Goal: Transaction & Acquisition: Obtain resource

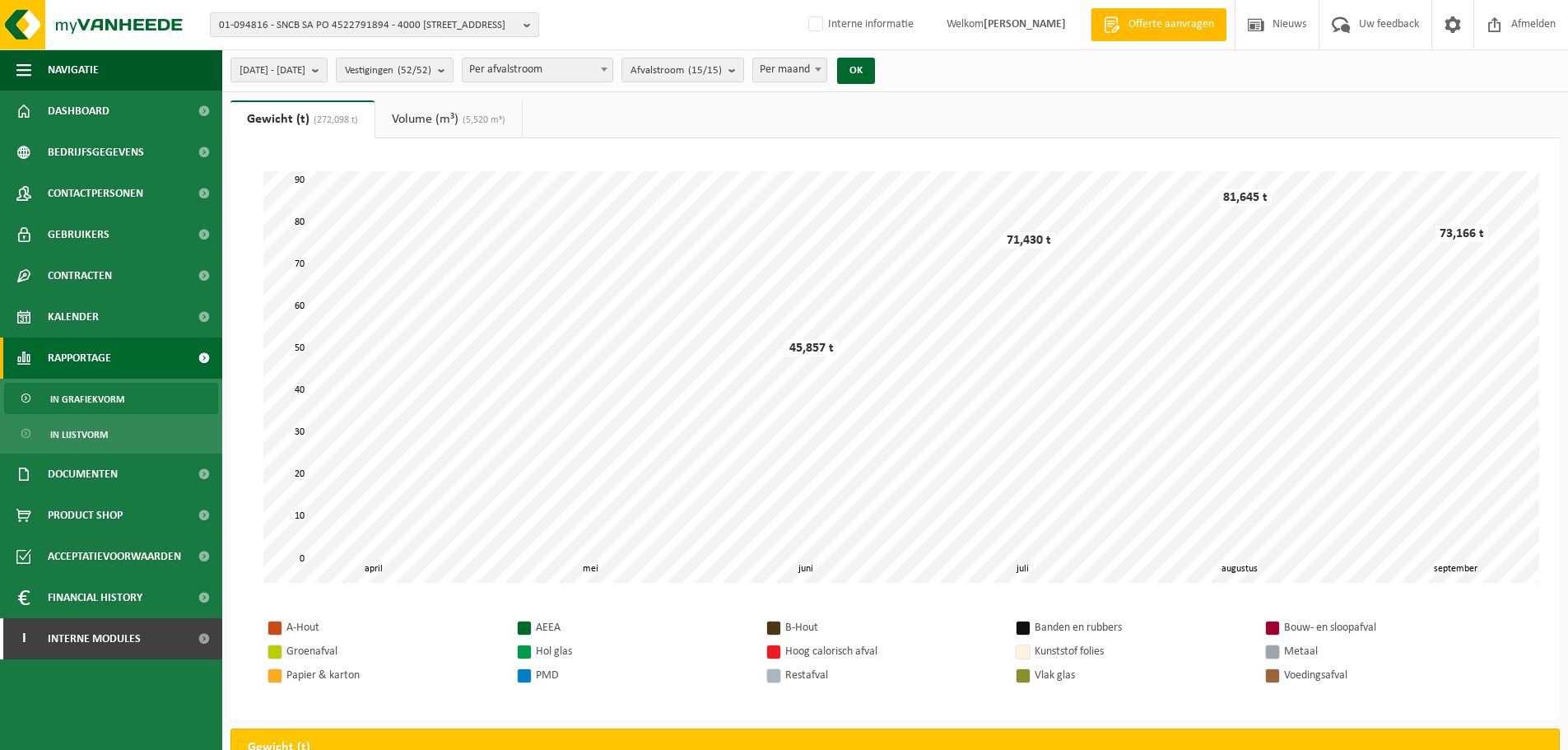
select select "2"
click at [103, 357] on span "Rapportage" at bounding box center [80, 357] width 63 height 41
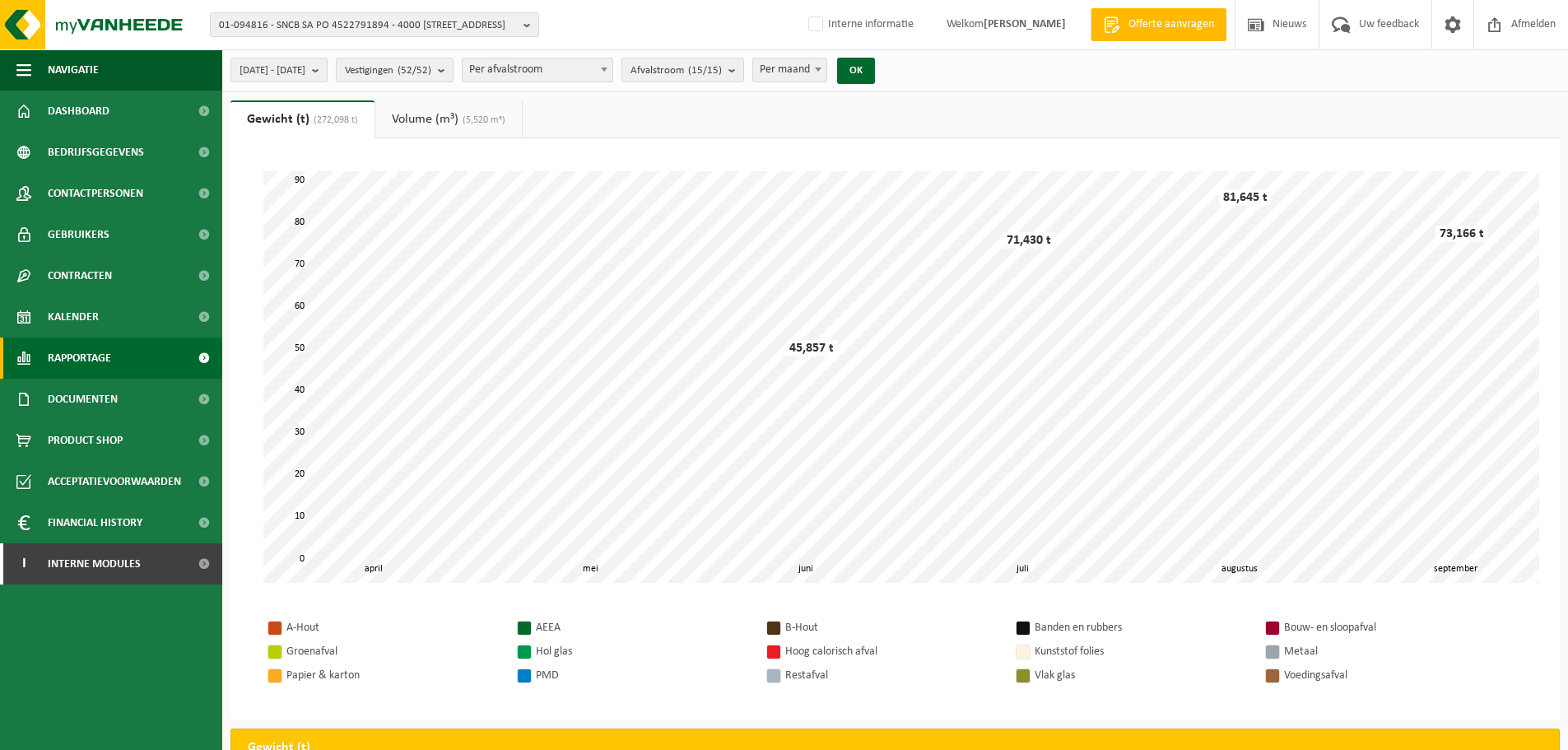
click at [94, 362] on span "Rapportage" at bounding box center [80, 357] width 63 height 41
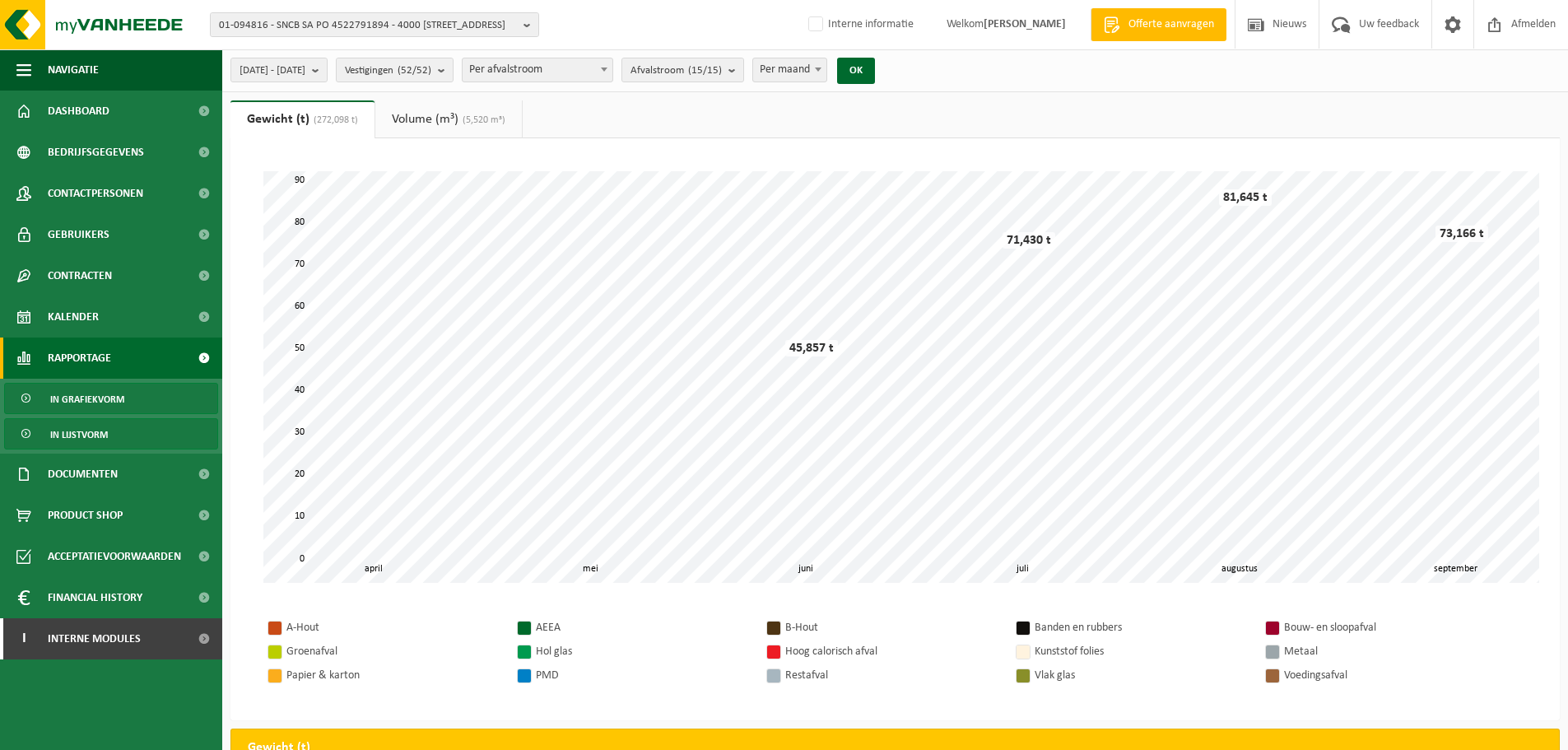
click at [88, 434] on span "In lijstvorm" at bounding box center [79, 435] width 58 height 32
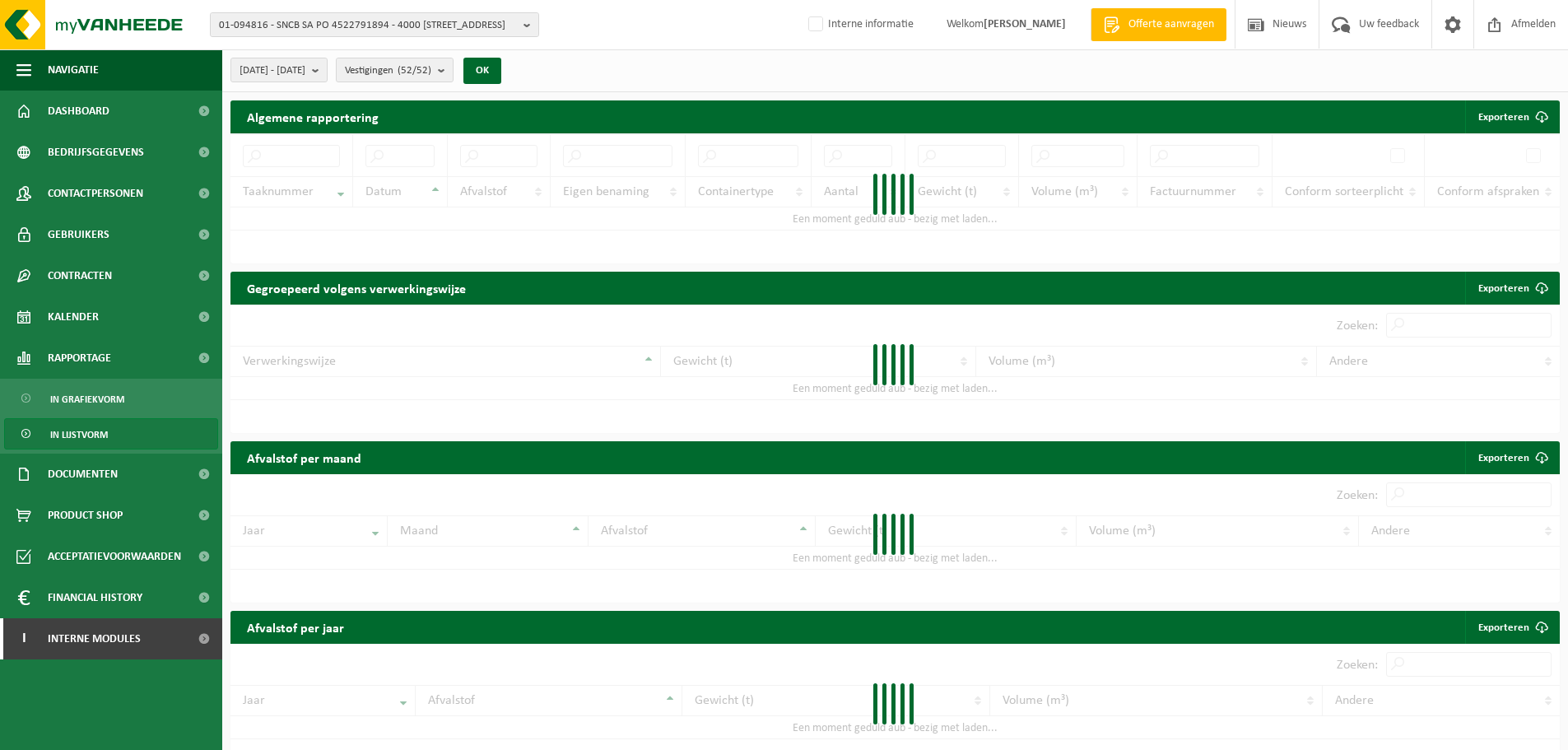
click at [1210, 116] on div "Algemene rapportering Exporteren Enkel mijn selectie Alle beschikbare kolommen" at bounding box center [895, 117] width 1330 height 33
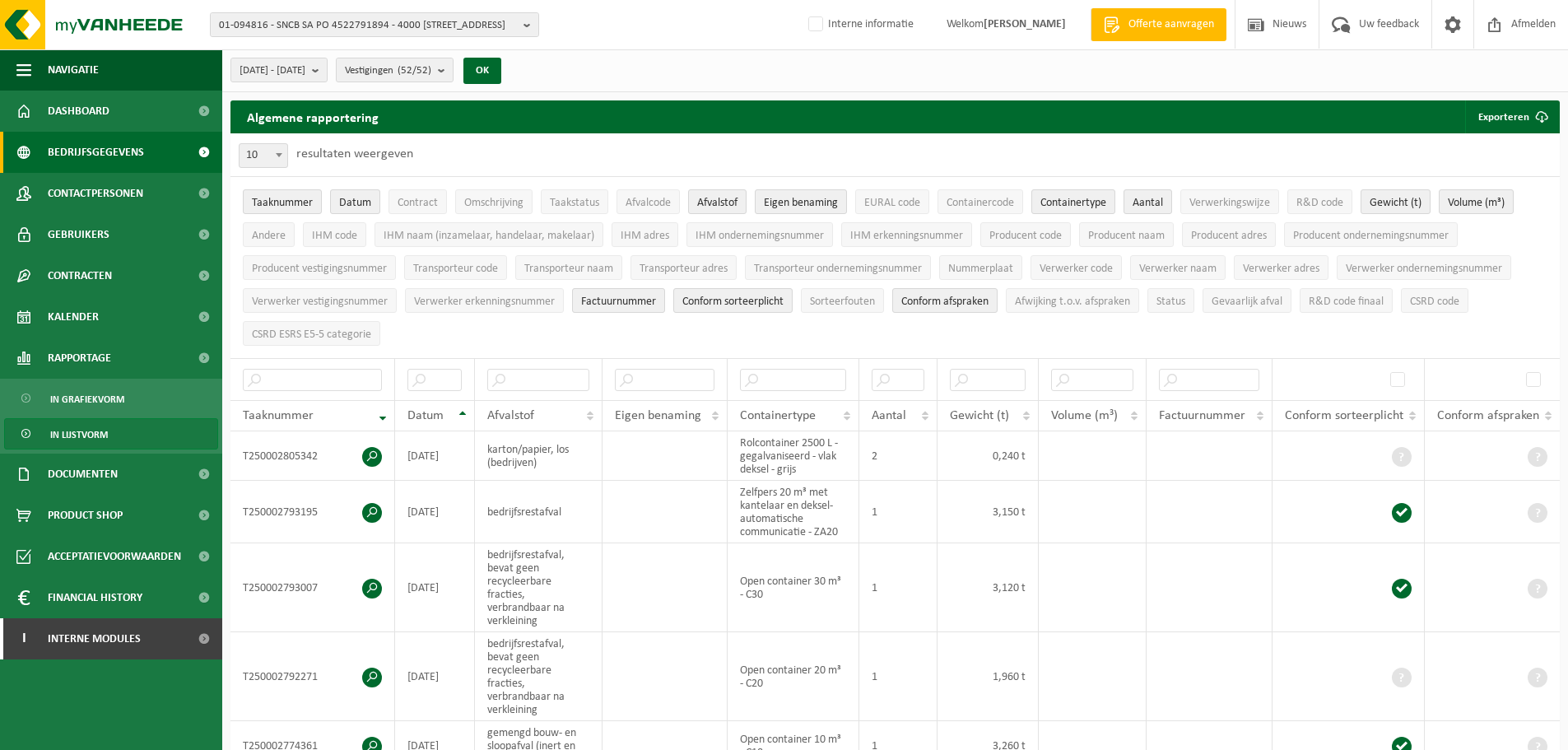
click at [120, 159] on span "Bedrijfsgegevens" at bounding box center [96, 152] width 96 height 41
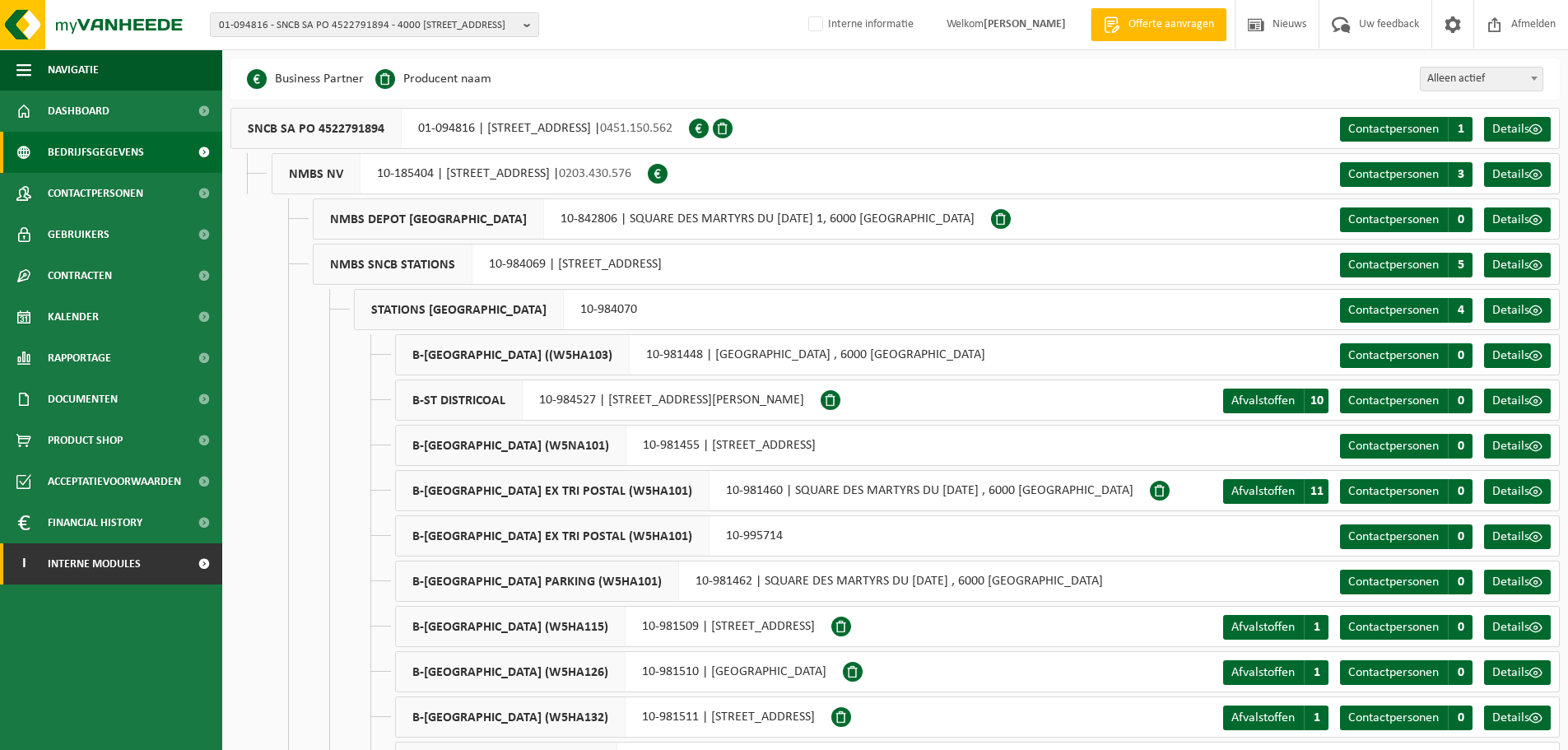
click at [81, 573] on span "Interne modules" at bounding box center [95, 563] width 93 height 41
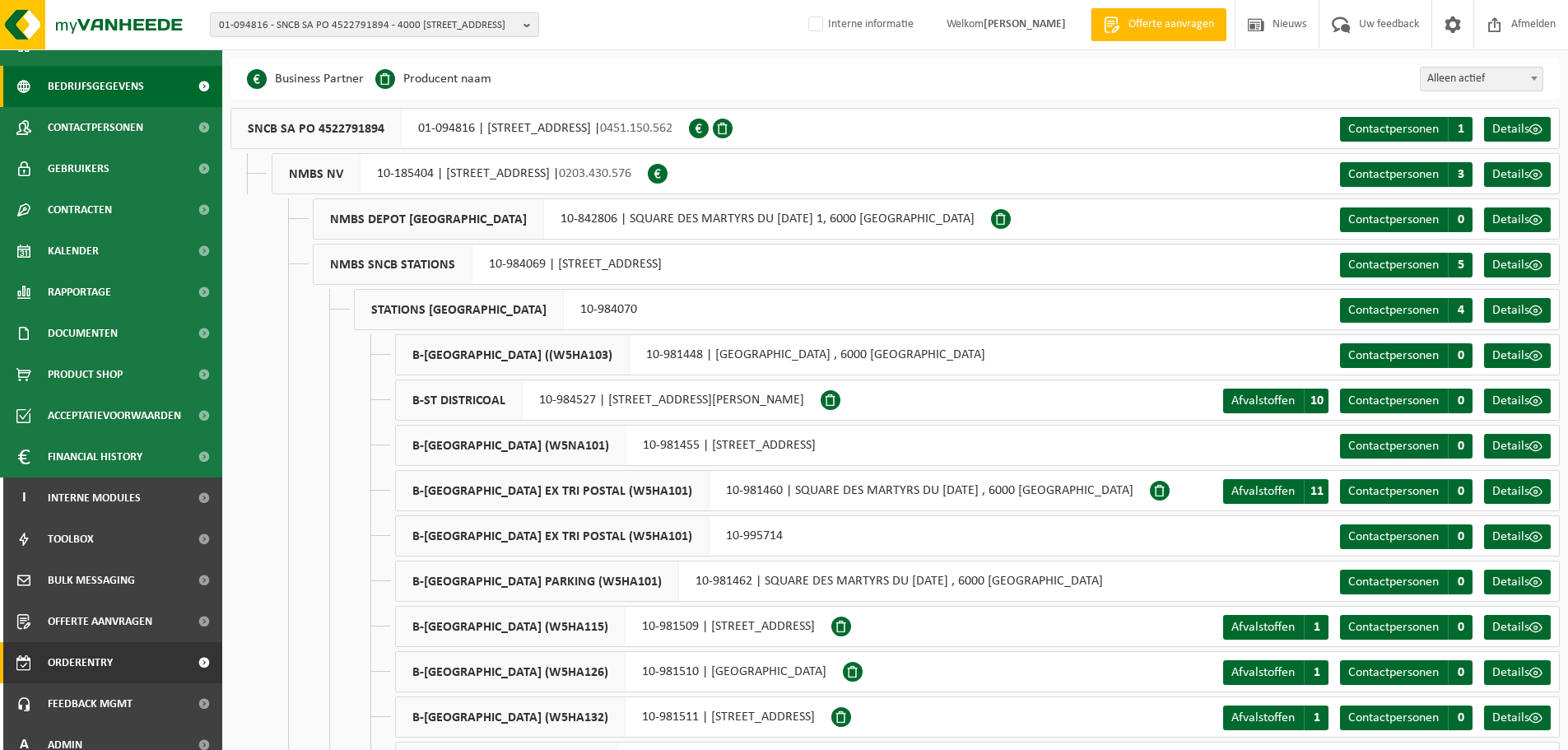
scroll to position [81, 0]
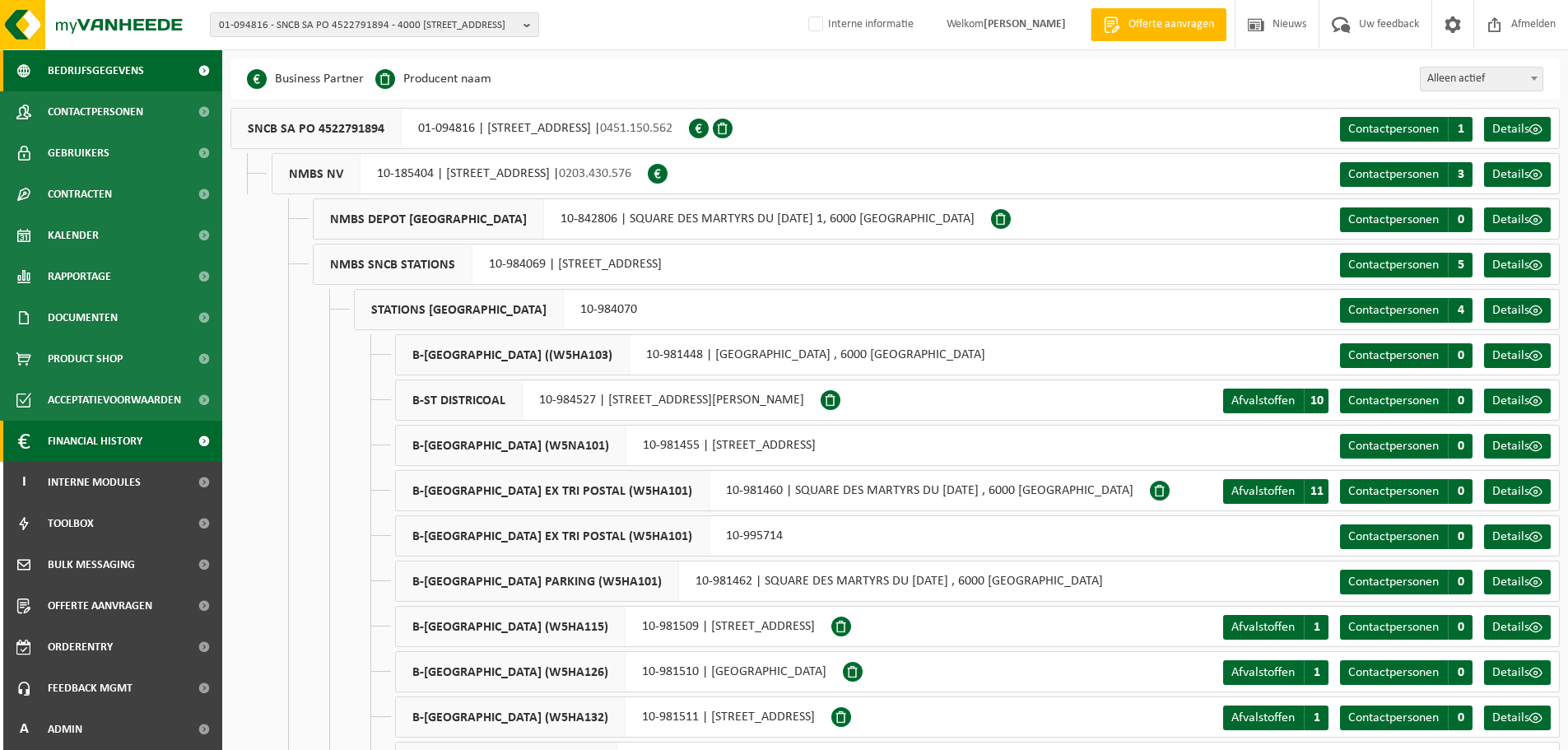
click at [76, 442] on span "Financial History" at bounding box center [95, 441] width 95 height 41
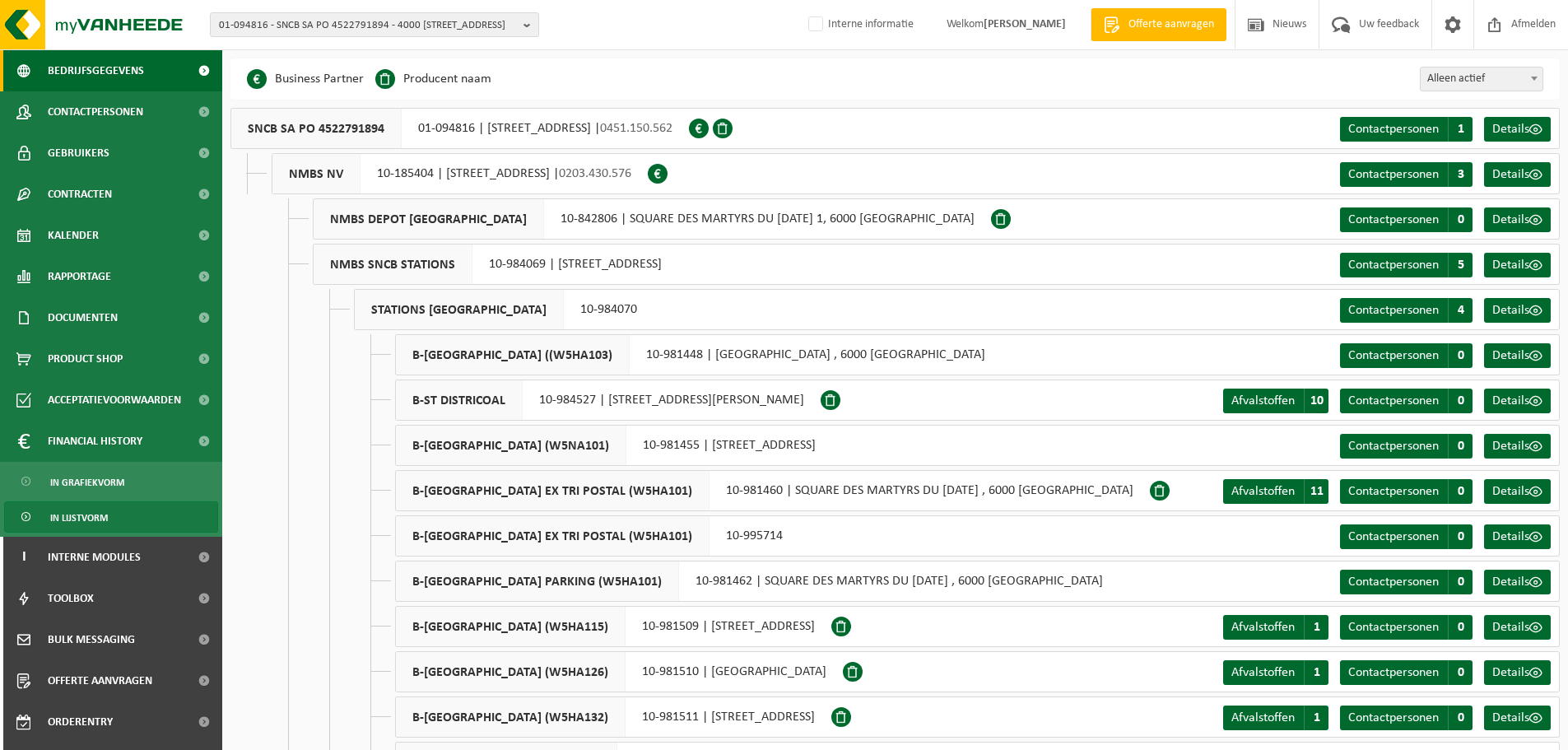
click at [101, 513] on span "In lijstvorm" at bounding box center [79, 518] width 58 height 32
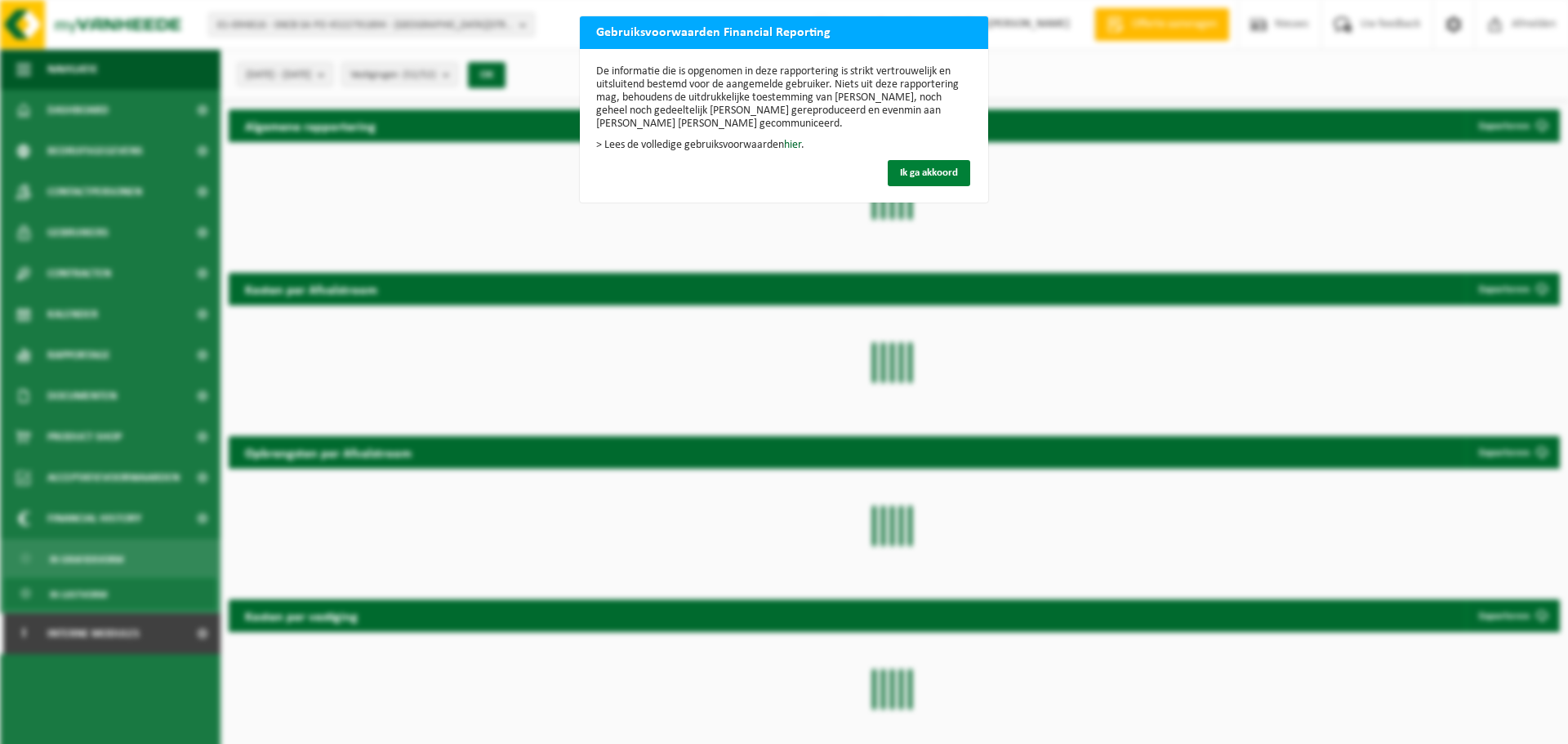
click at [887, 178] on button "Ik ga akkoord" at bounding box center [928, 173] width 83 height 26
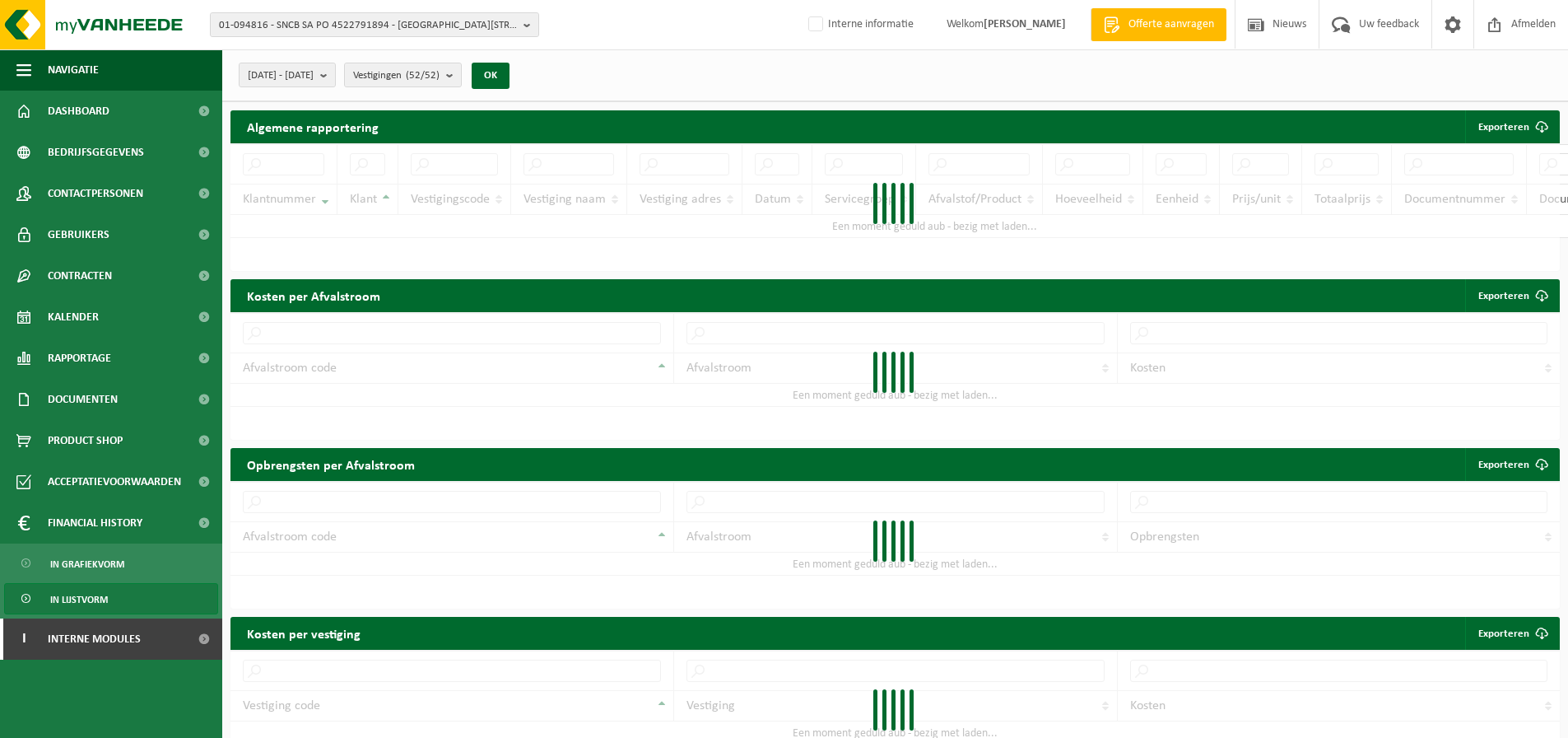
click at [915, 173] on div at bounding box center [895, 208] width 1330 height 128
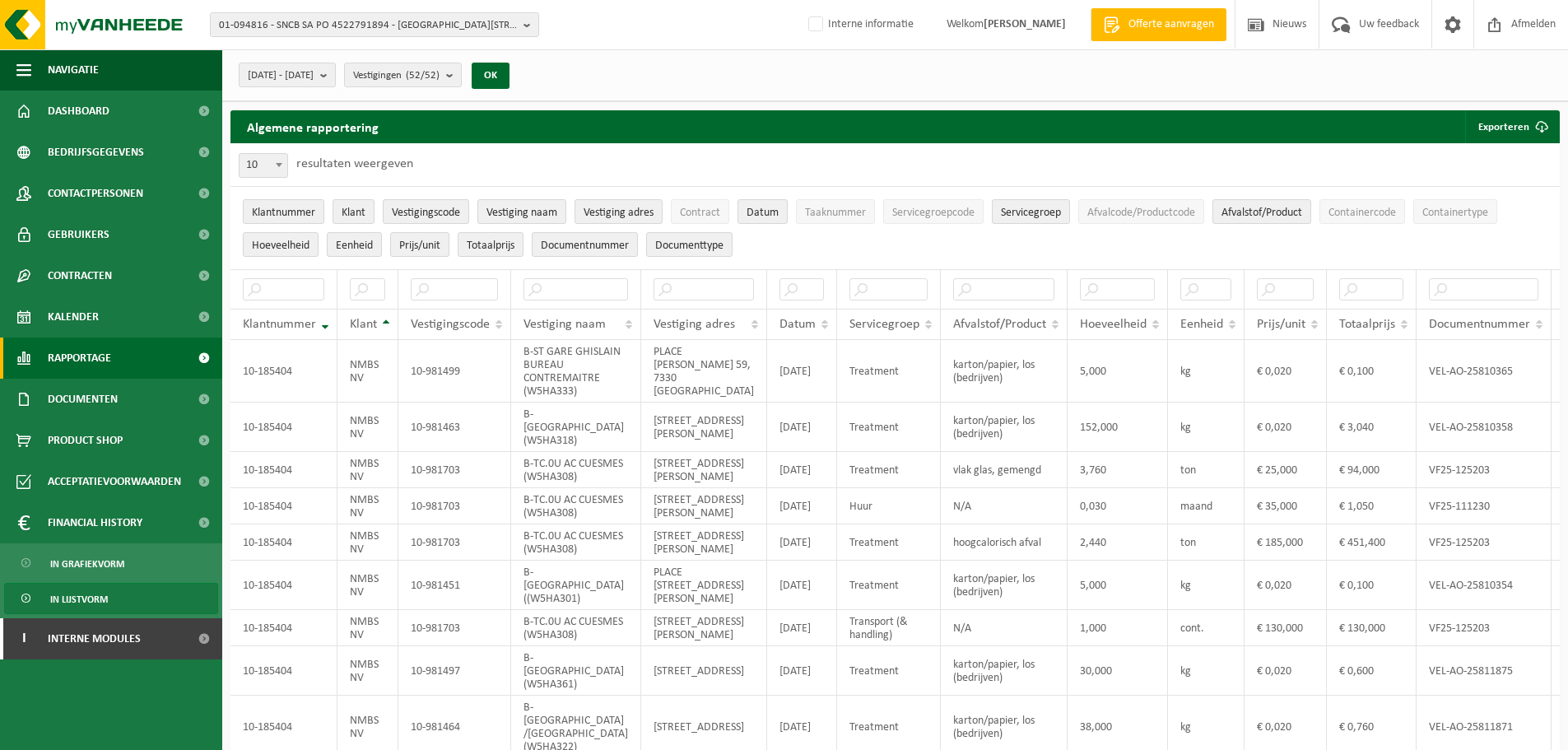
click at [88, 347] on span "Rapportage" at bounding box center [80, 357] width 63 height 41
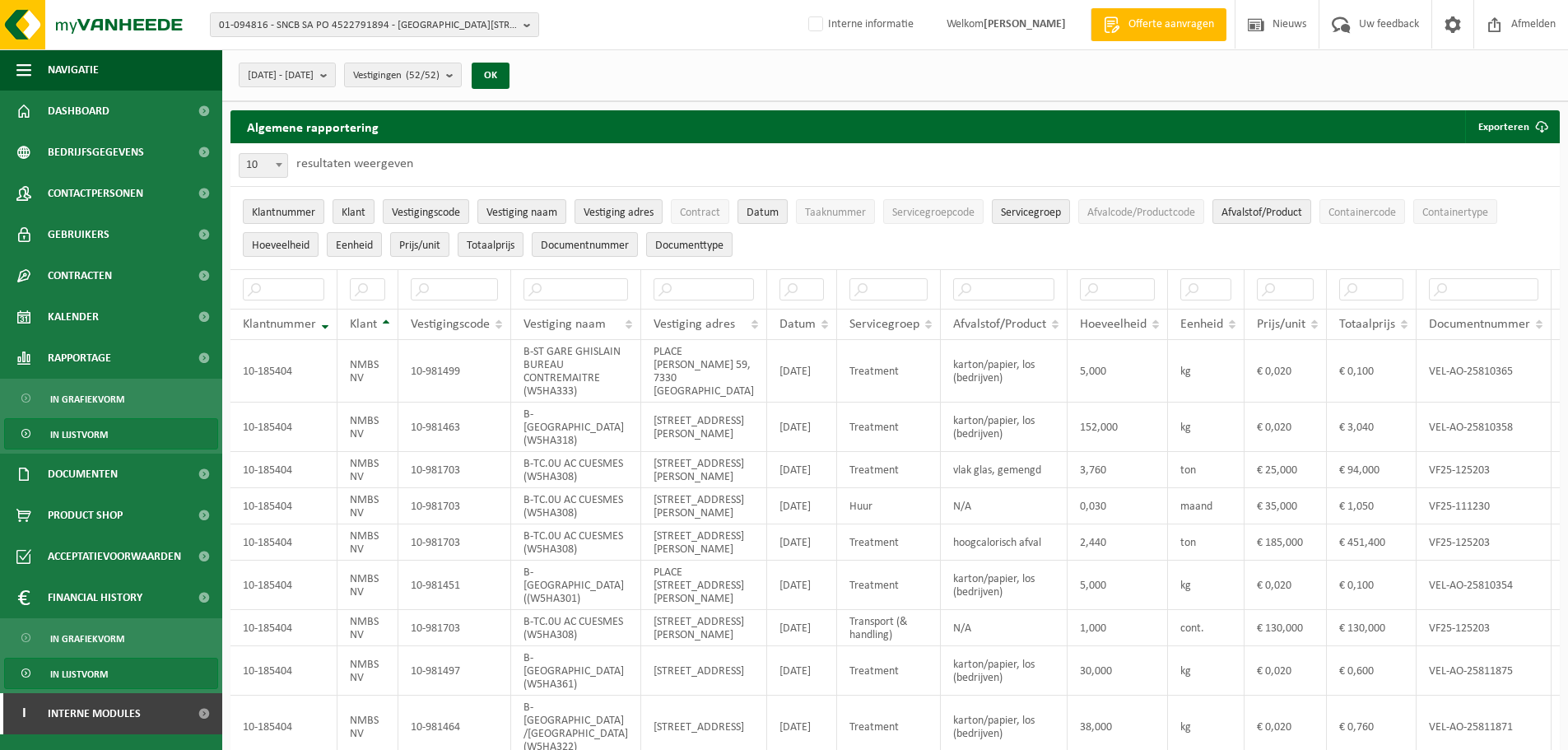
click at [102, 438] on span "In lijstvorm" at bounding box center [79, 435] width 58 height 32
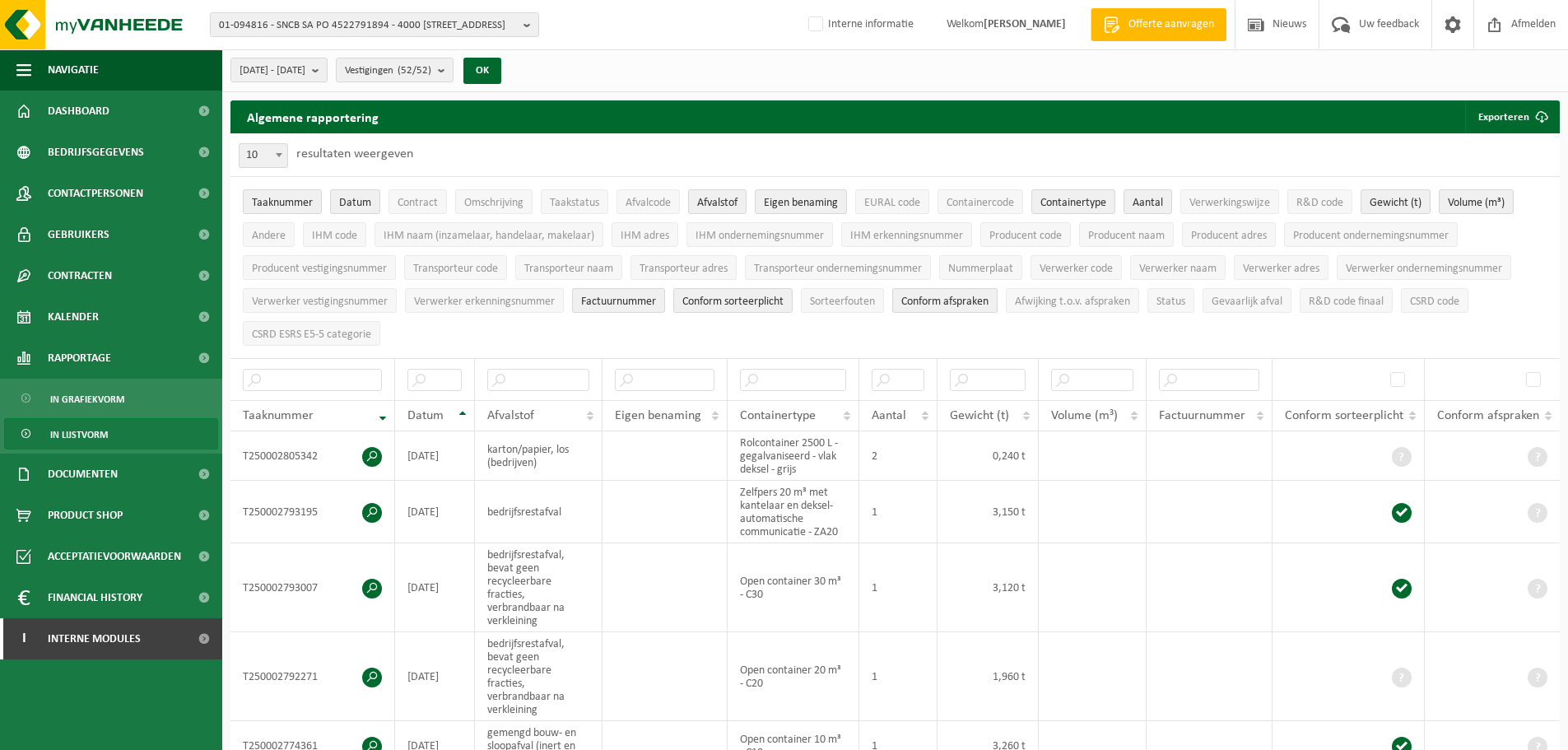
click at [999, 126] on div "Algemene rapportering Exporteren Enkel mijn selectie Alle beschikbare kolommen" at bounding box center [895, 117] width 1330 height 33
click at [1502, 110] on button "Exporteren" at bounding box center [1512, 117] width 93 height 33
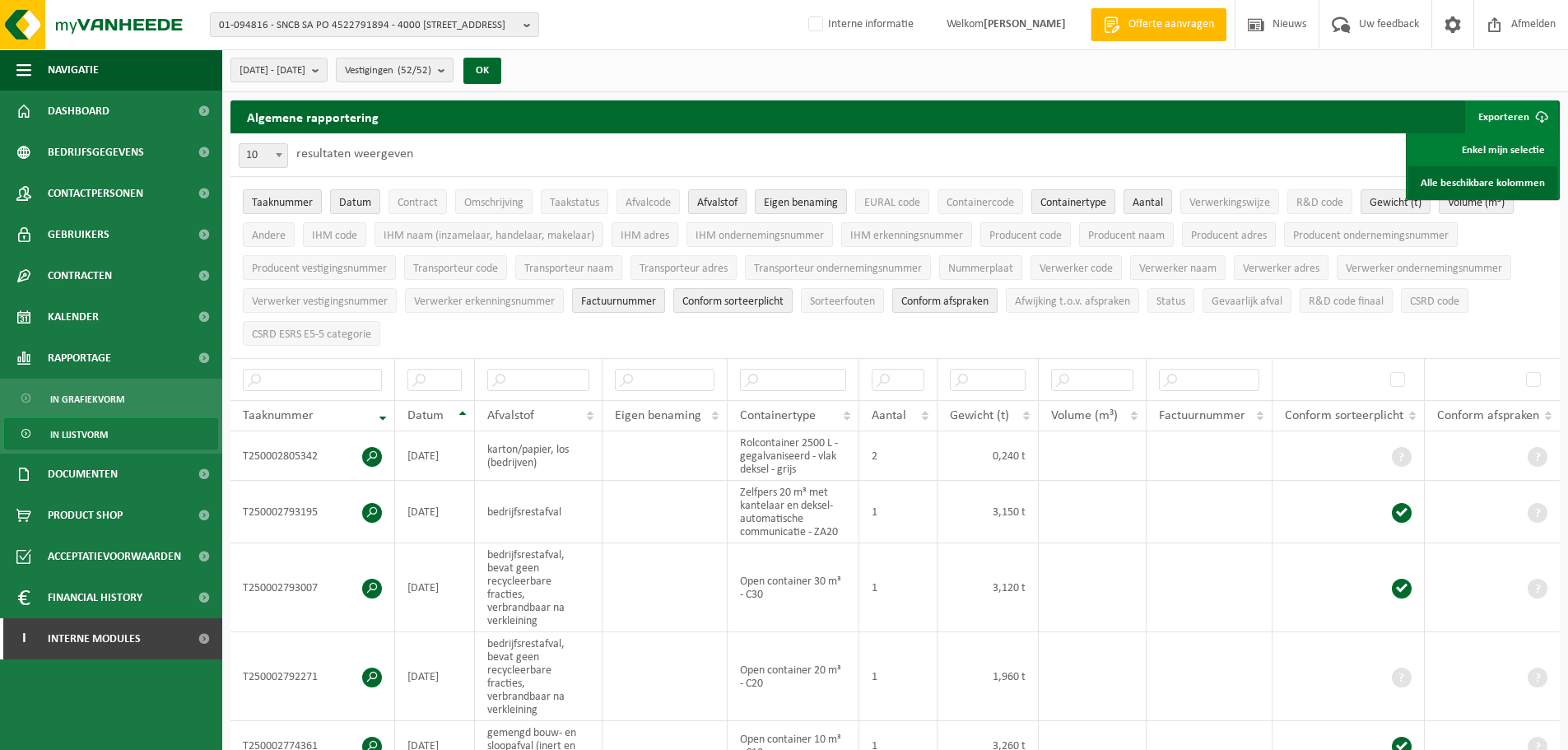
click at [1451, 182] on link "Alle beschikbare kolommen" at bounding box center [1483, 183] width 149 height 33
click at [114, 157] on span "Bedrijfsgegevens" at bounding box center [96, 152] width 96 height 41
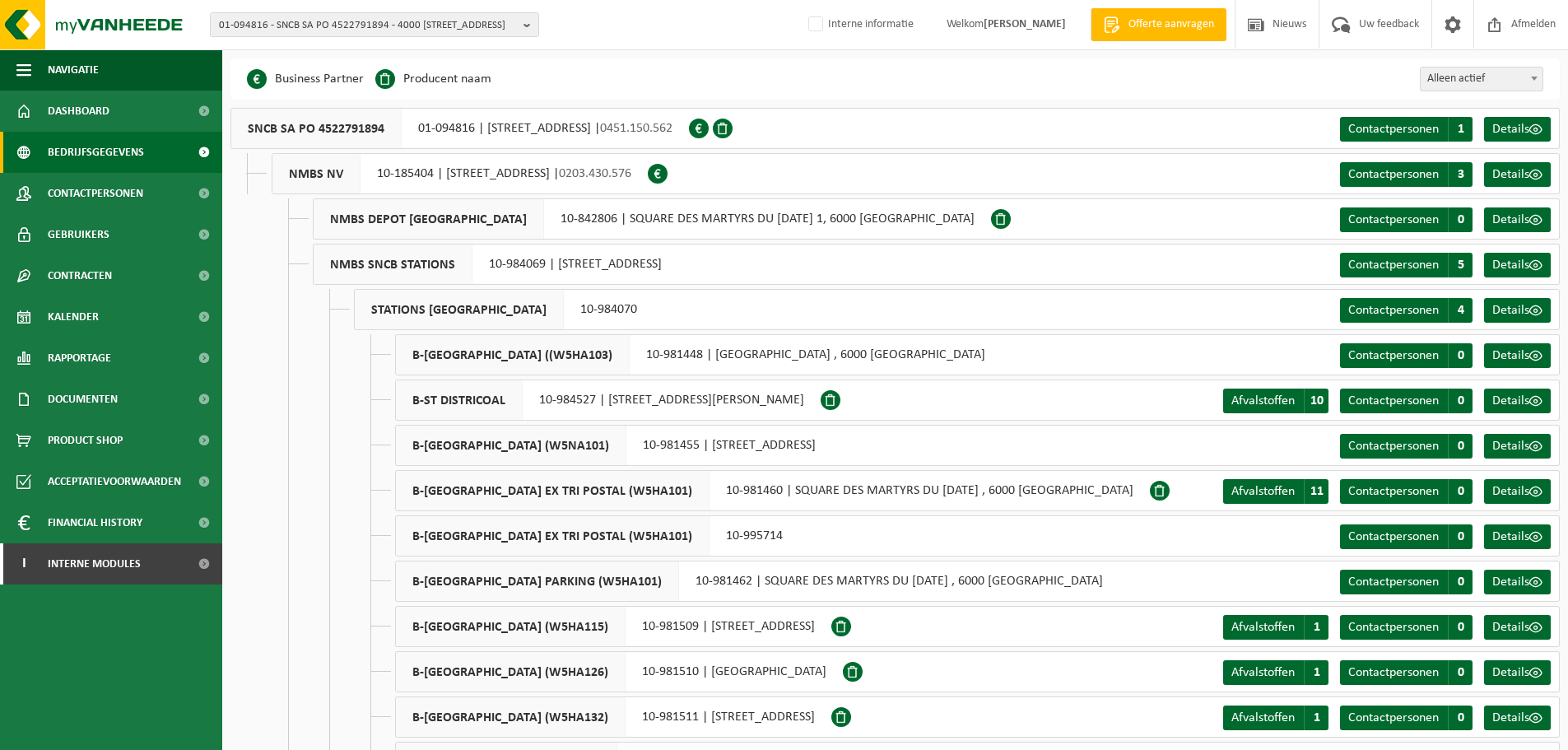
drag, startPoint x: 629, startPoint y: 350, endPoint x: 559, endPoint y: 369, distance: 72.5
click at [559, 369] on span "B-[GEOGRAPHIC_DATA] ((W5HA103)" at bounding box center [512, 354] width 234 height 39
click at [587, 358] on span "B-[GEOGRAPHIC_DATA] ((W5HA103)" at bounding box center [512, 354] width 234 height 39
click at [566, 355] on span "B-[GEOGRAPHIC_DATA] ((W5HA103)" at bounding box center [512, 354] width 234 height 39
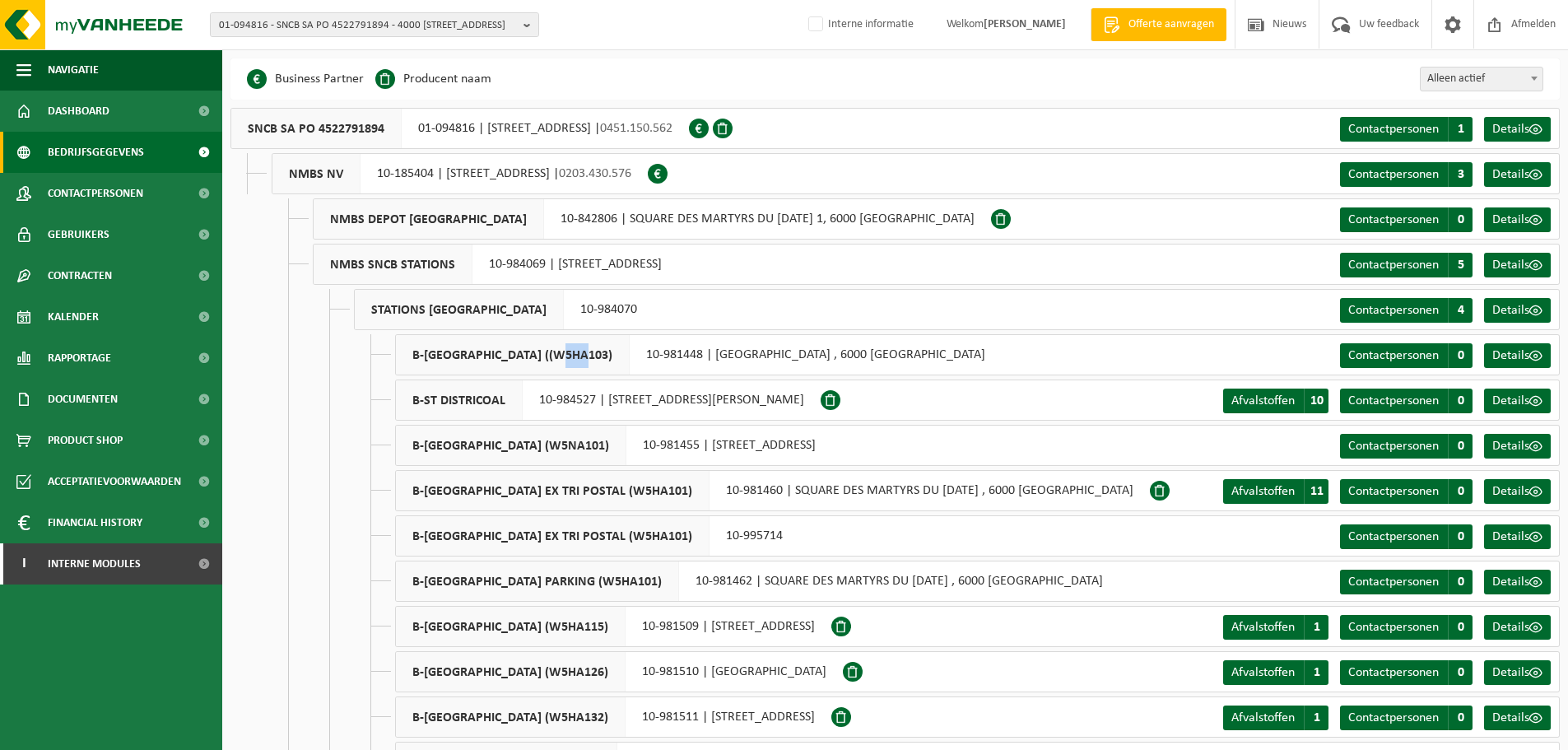
drag, startPoint x: 570, startPoint y: 357, endPoint x: 555, endPoint y: 359, distance: 15.1
click at [555, 359] on span "B-[GEOGRAPHIC_DATA] ((W5HA103)" at bounding box center [512, 354] width 234 height 39
click at [595, 355] on span "B-[GEOGRAPHIC_DATA] ((W5HA103)" at bounding box center [512, 354] width 234 height 39
click at [563, 356] on span "B-[GEOGRAPHIC_DATA] ((W5HA103)" at bounding box center [512, 354] width 234 height 39
click at [564, 379] on div "B-ST DISTRICOAL 10-984527 | [STREET_ADDRESS][PERSON_NAME], 6030 MARCHIENNE-AU-P…" at bounding box center [608, 400] width 426 height 41
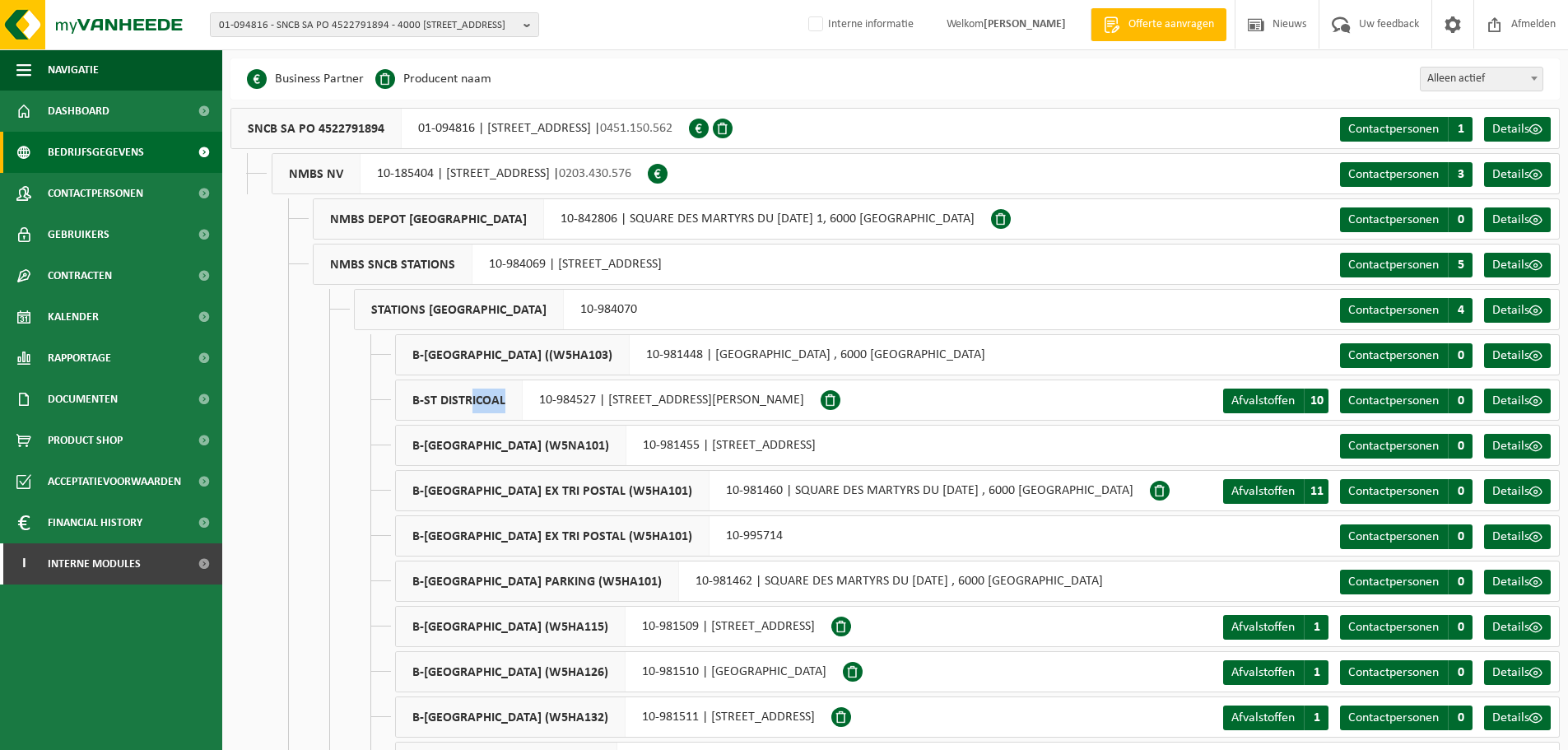
drag, startPoint x: 507, startPoint y: 405, endPoint x: 464, endPoint y: 404, distance: 43.0
click at [465, 403] on span "B-ST DISTRICOAL" at bounding box center [459, 400] width 127 height 39
drag, startPoint x: 547, startPoint y: 449, endPoint x: 568, endPoint y: 459, distance: 23.3
click at [548, 449] on span "B-[GEOGRAPHIC_DATA] (W5NA101)" at bounding box center [511, 445] width 230 height 39
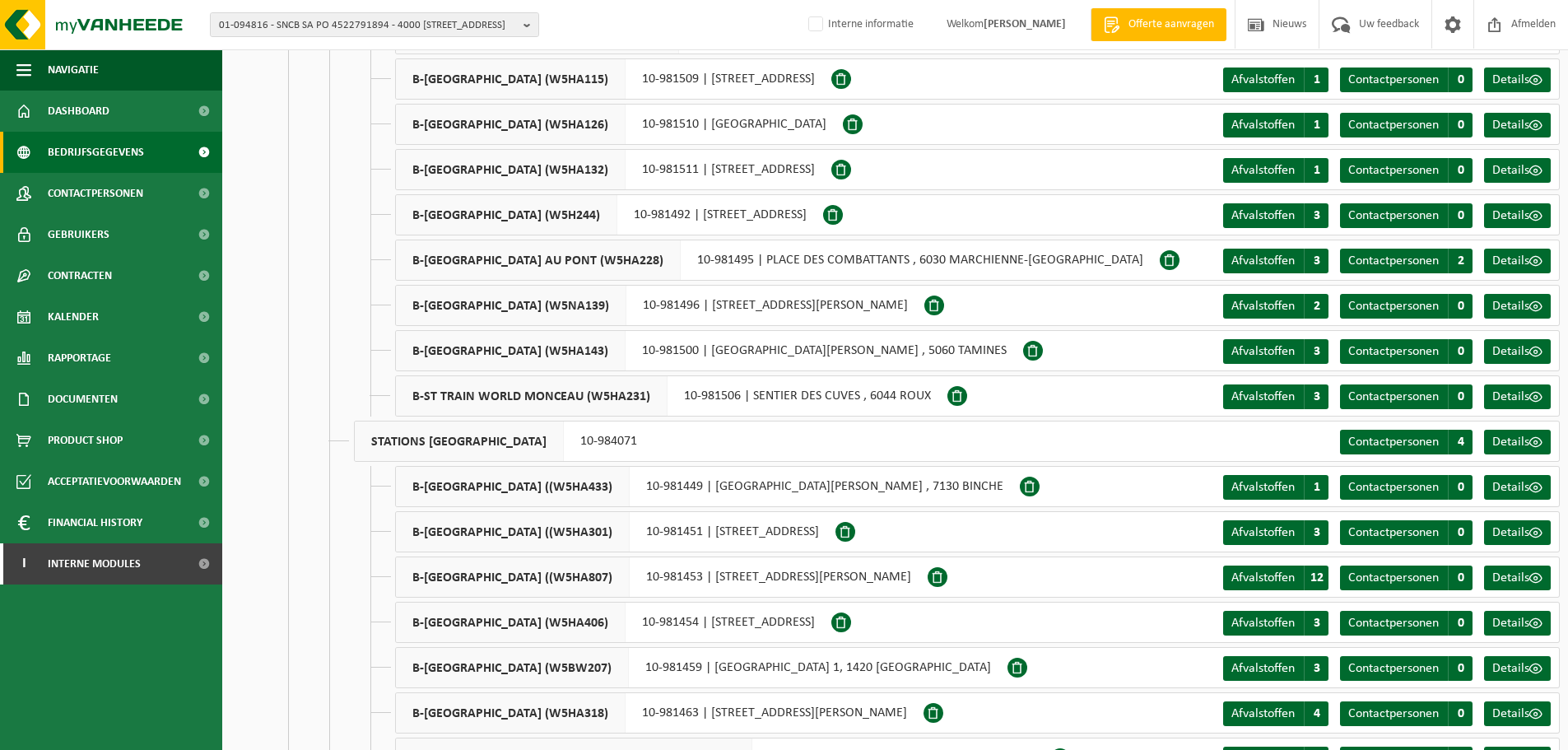
scroll to position [577, 0]
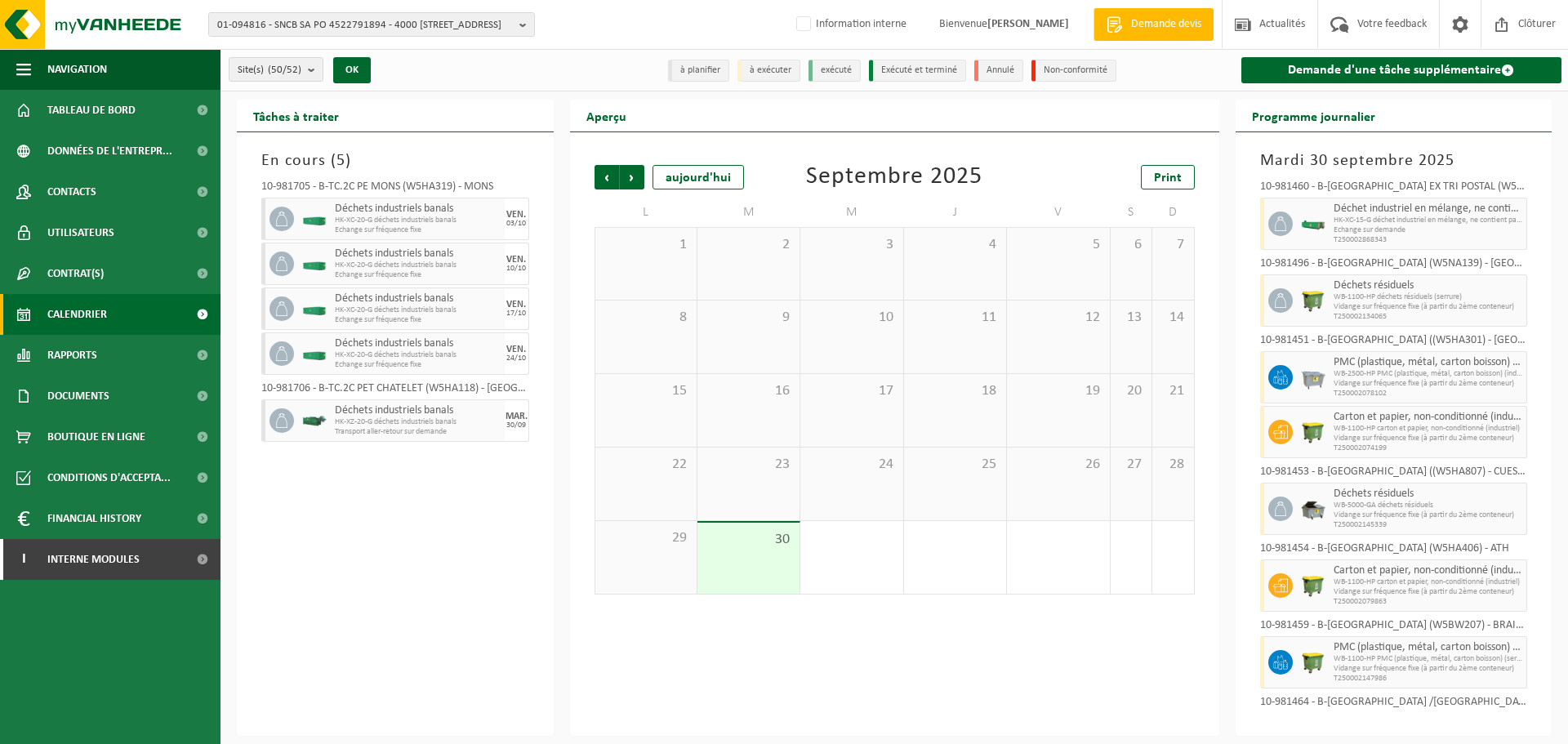
click at [96, 360] on span "Rapports" at bounding box center [72, 355] width 50 height 41
click at [0, 0] on span "Sous forme de liste" at bounding box center [0, 0] width 0 height 0
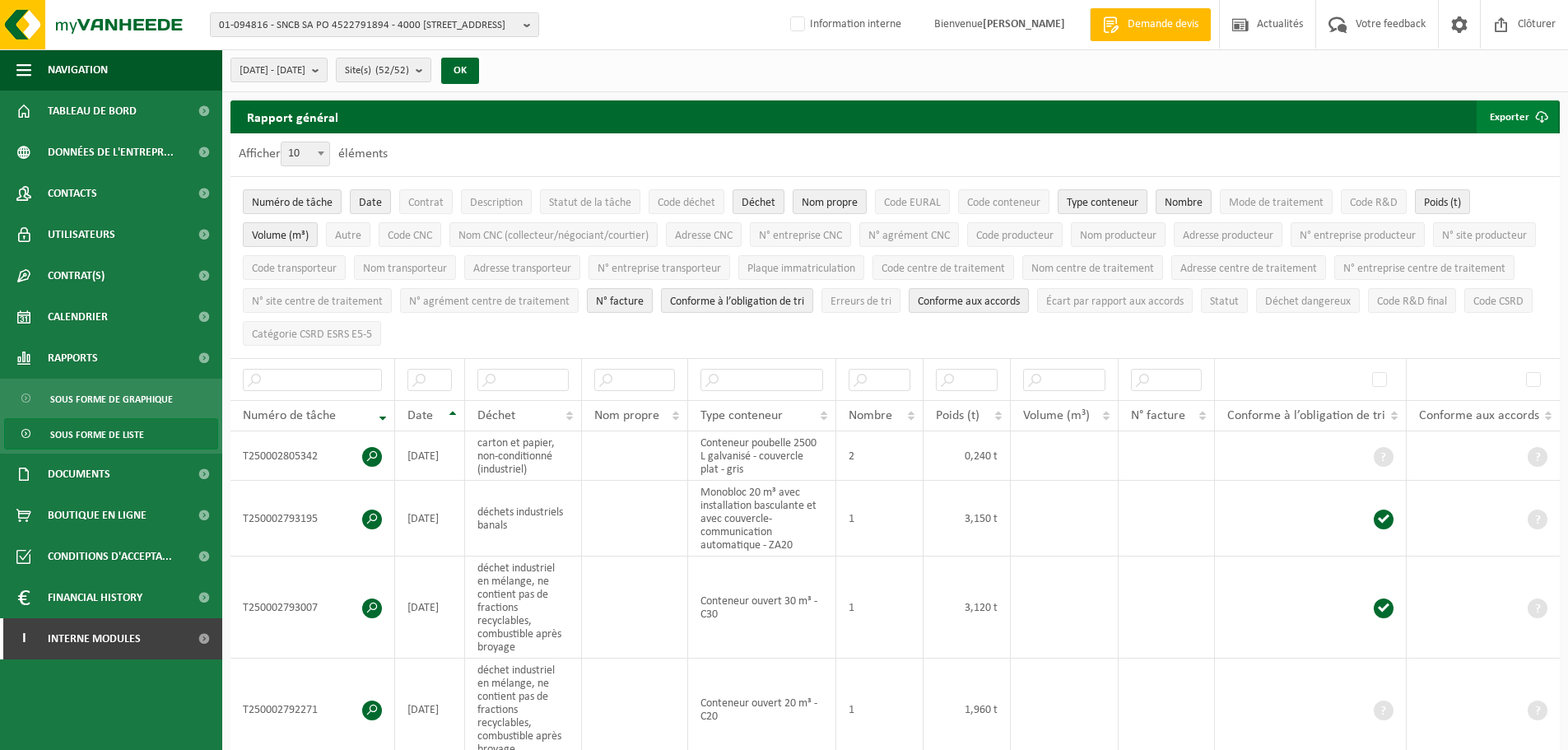
click at [1515, 113] on button "Exporter" at bounding box center [1517, 117] width 81 height 33
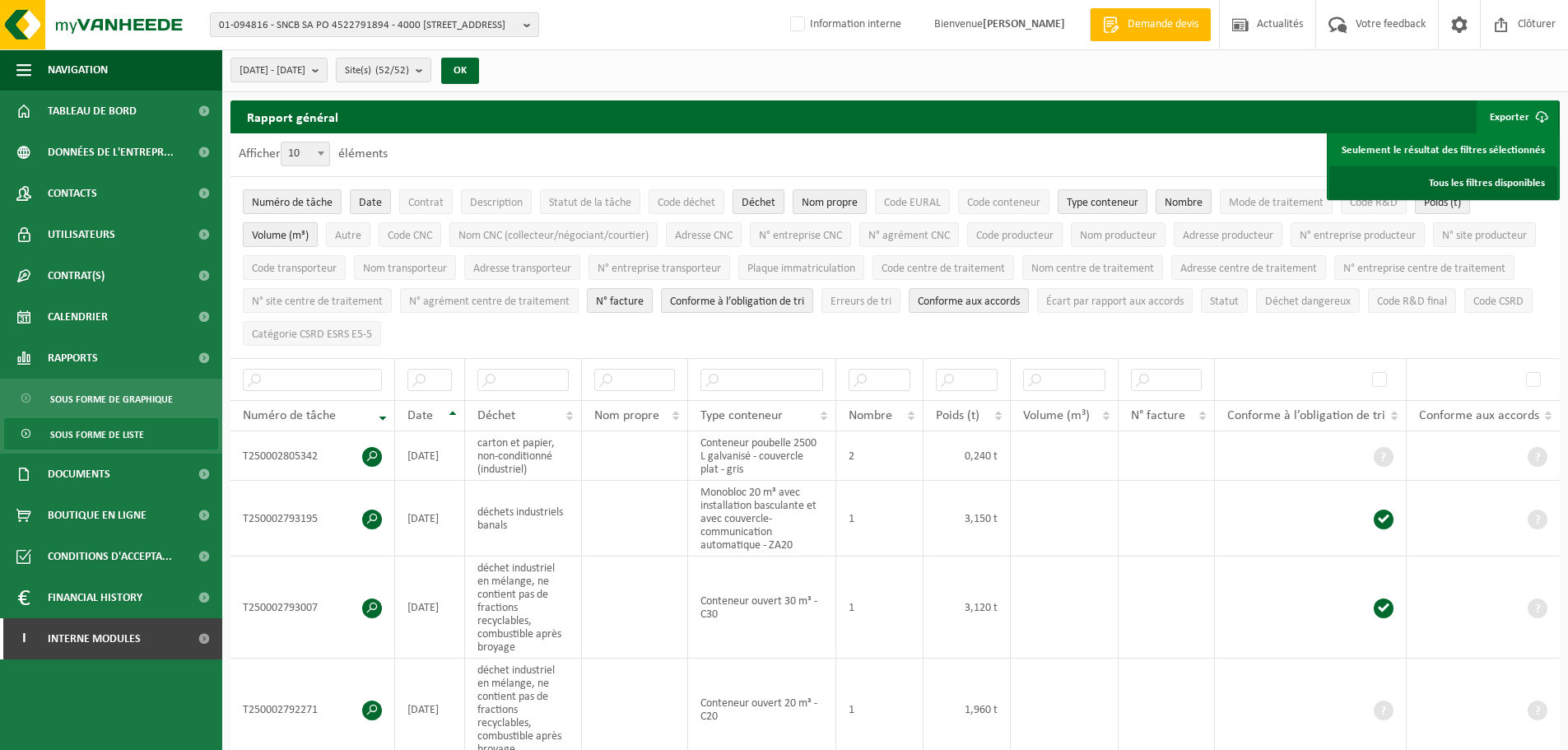
click at [1496, 184] on link "Tous les filtres disponibles" at bounding box center [1444, 183] width 228 height 33
click at [744, 130] on div "Rapport général Exporter Seulement le résultat des filtres sélectionnés Tous le…" at bounding box center [895, 117] width 1330 height 33
click at [745, 59] on div "2025-04-01 - 2025-09-30 Mois actuel Mois précédent Les 6 derniers mois Année ac…" at bounding box center [895, 70] width 1346 height 43
click at [94, 647] on span "Interne modules" at bounding box center [95, 639] width 93 height 41
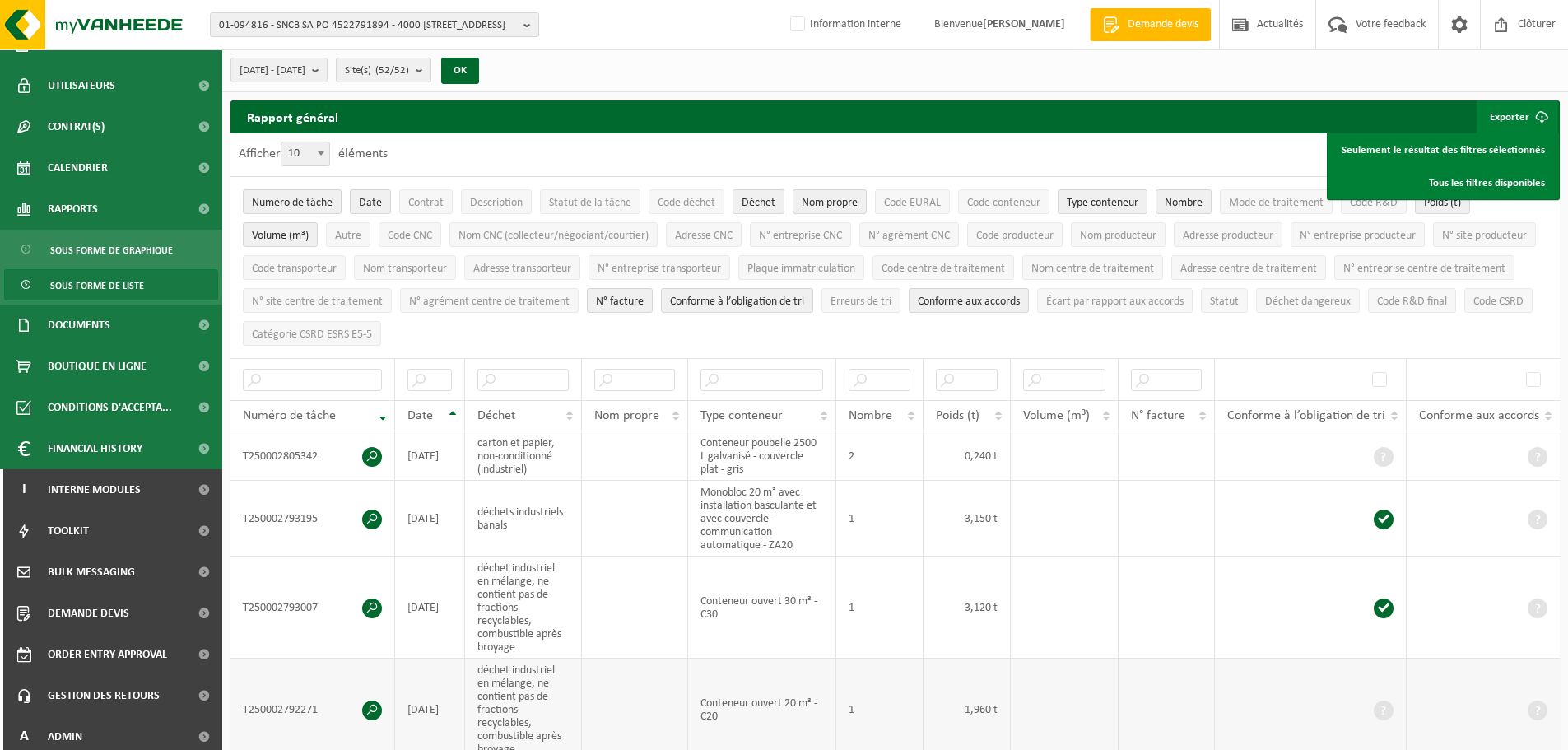
scroll to position [157, 0]
